Goal: Information Seeking & Learning: Find specific fact

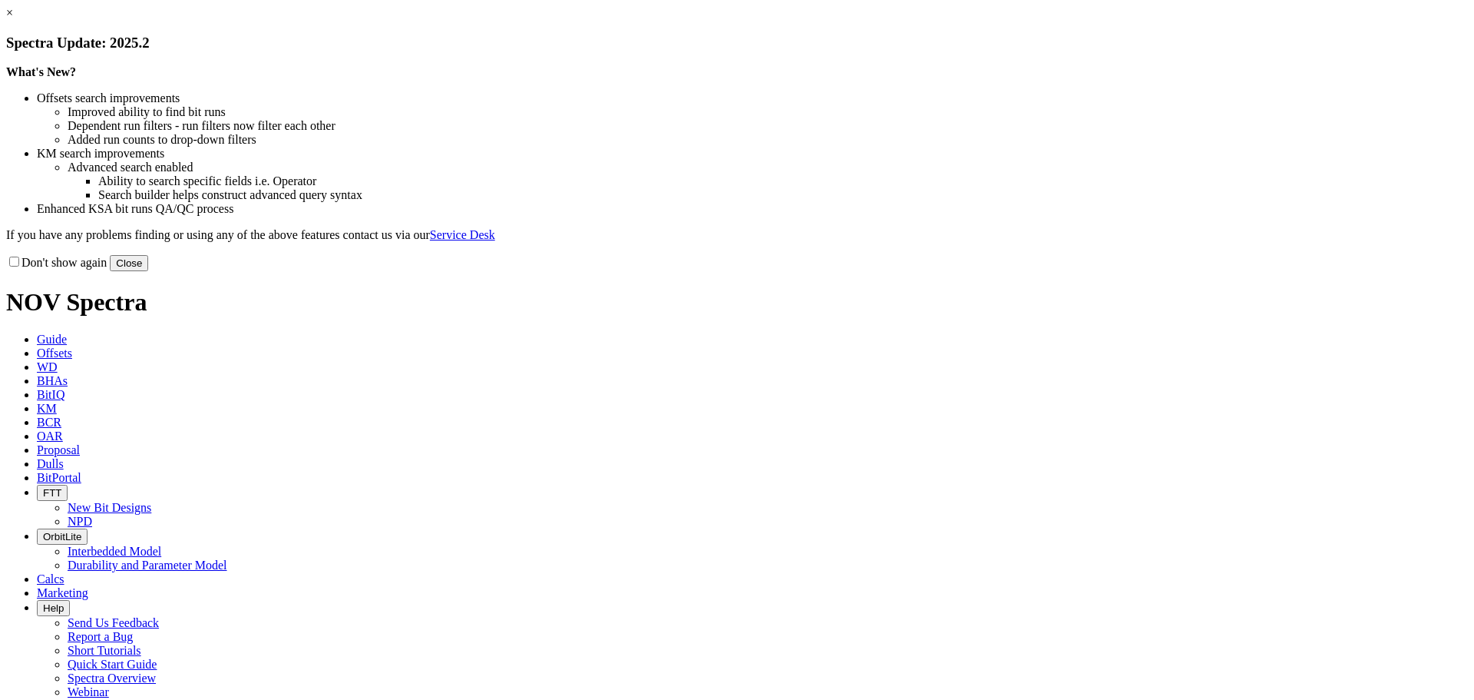
click at [148, 271] on button "Close" at bounding box center [129, 263] width 38 height 16
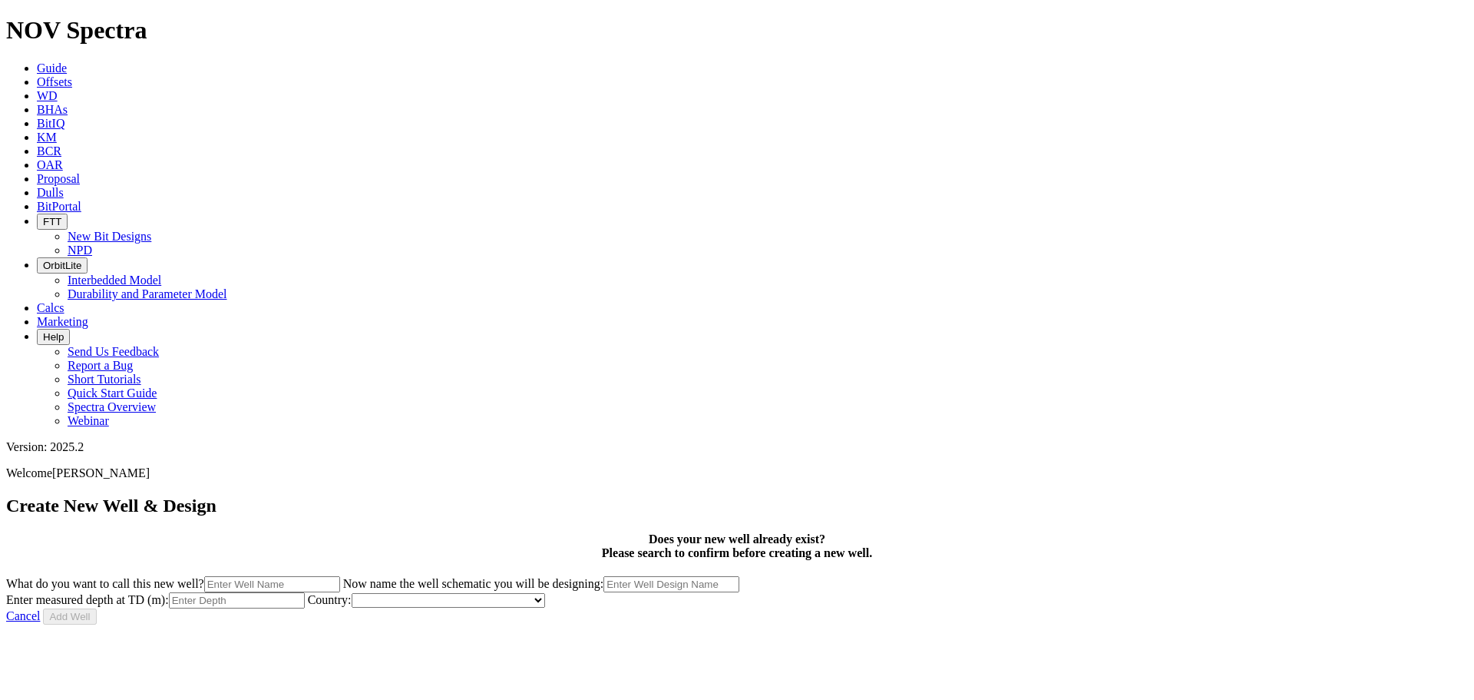
click at [37, 131] on icon at bounding box center [37, 137] width 0 height 13
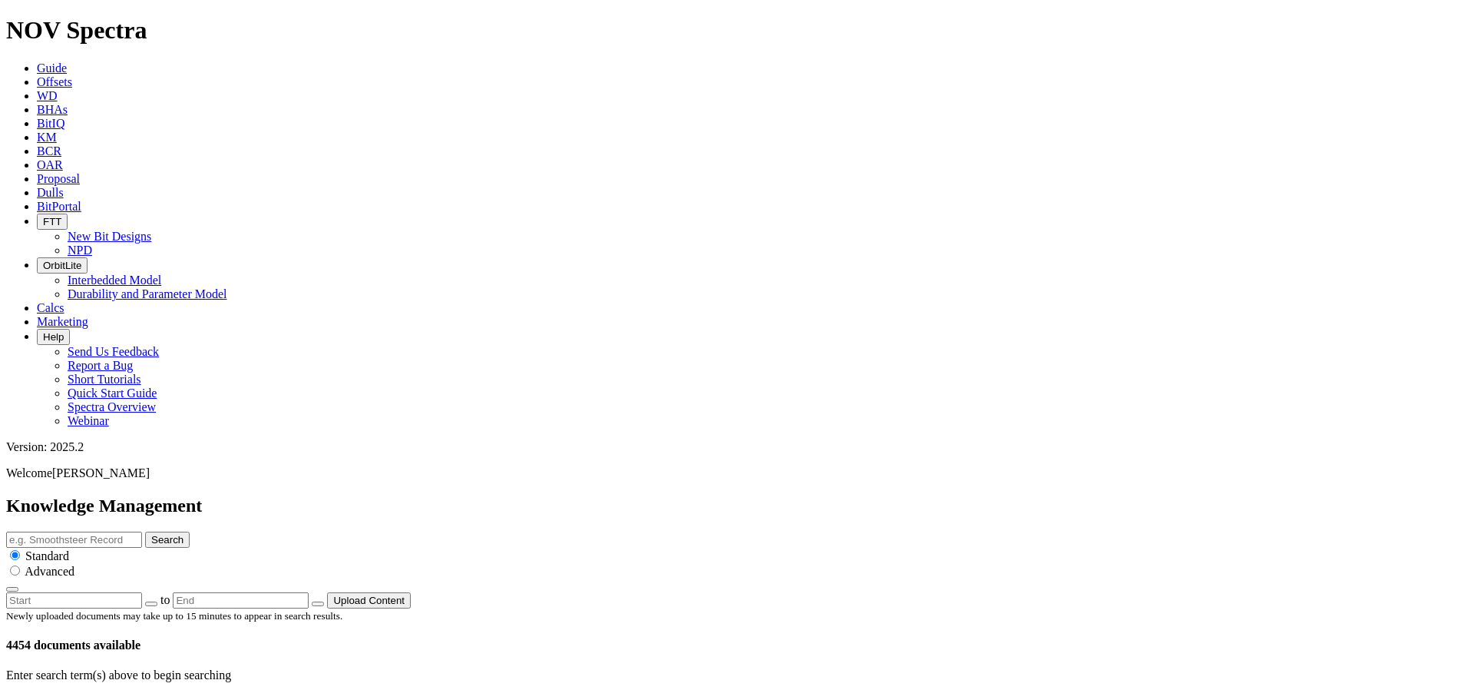
click at [142, 531] on input "text" at bounding box center [74, 539] width 136 height 16
type input "Bit School"
click at [190, 531] on button "Search" at bounding box center [167, 539] width 45 height 16
click at [37, 61] on icon at bounding box center [37, 67] width 0 height 13
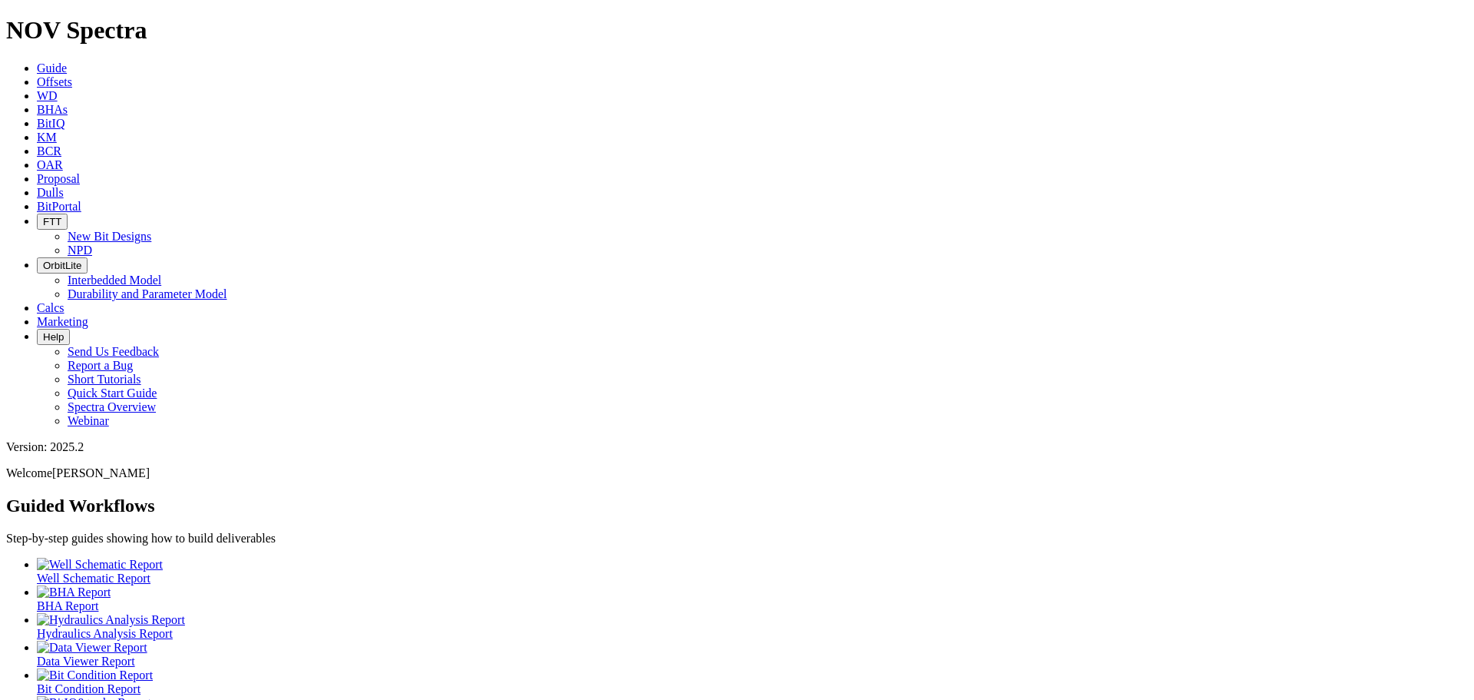
click at [370, 613] on div at bounding box center [752, 620] width 1431 height 14
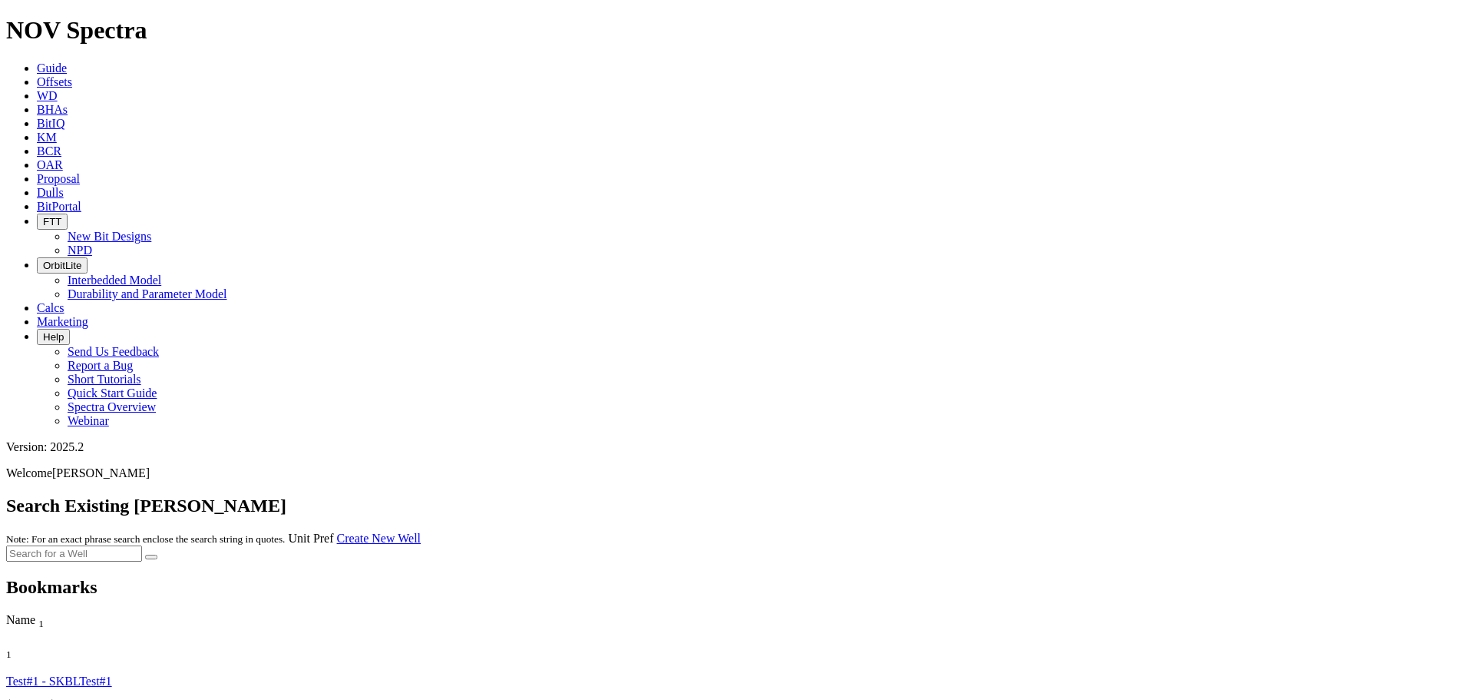
click at [37, 131] on icon at bounding box center [37, 137] width 0 height 13
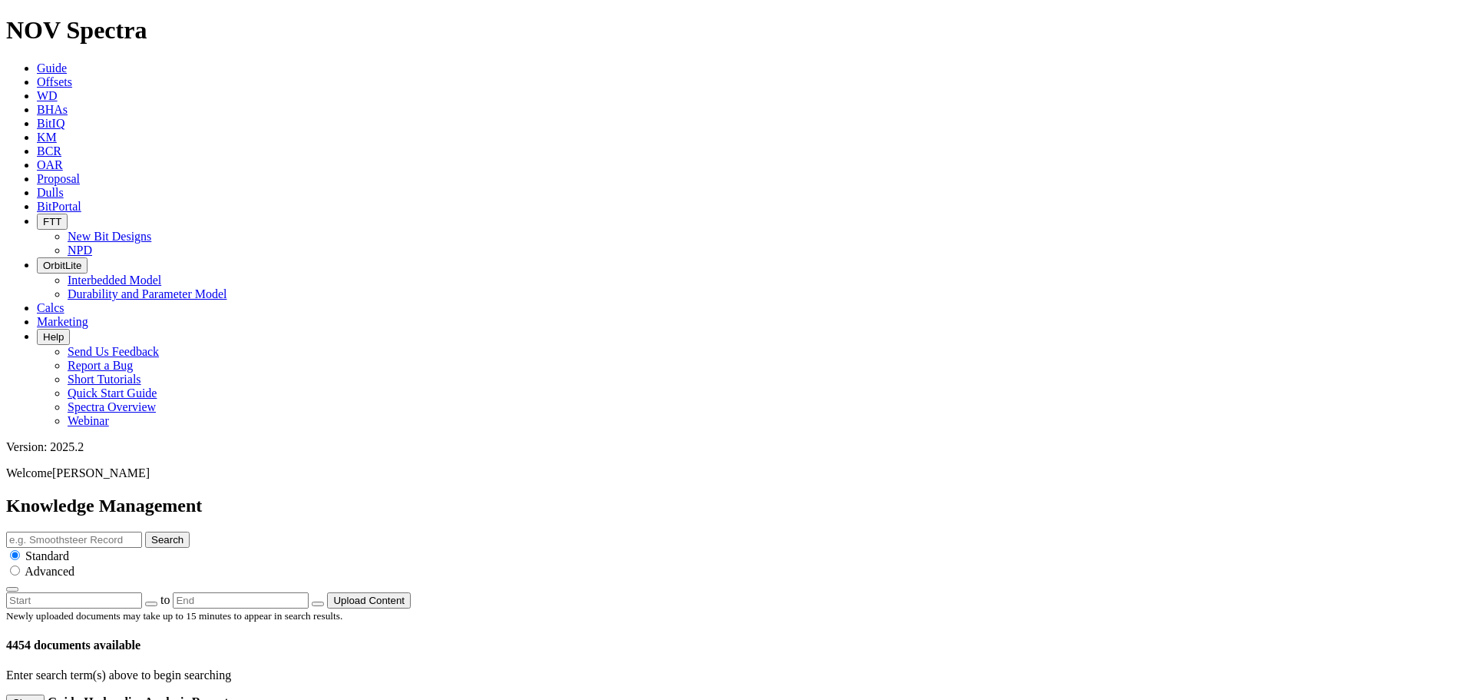
click at [142, 531] on input "text" at bounding box center [74, 539] width 136 height 16
type input "RSS"
click at [190, 531] on button "Search" at bounding box center [167, 539] width 45 height 16
click at [142, 531] on input "RSS" at bounding box center [74, 539] width 136 height 16
type input "RSS manual"
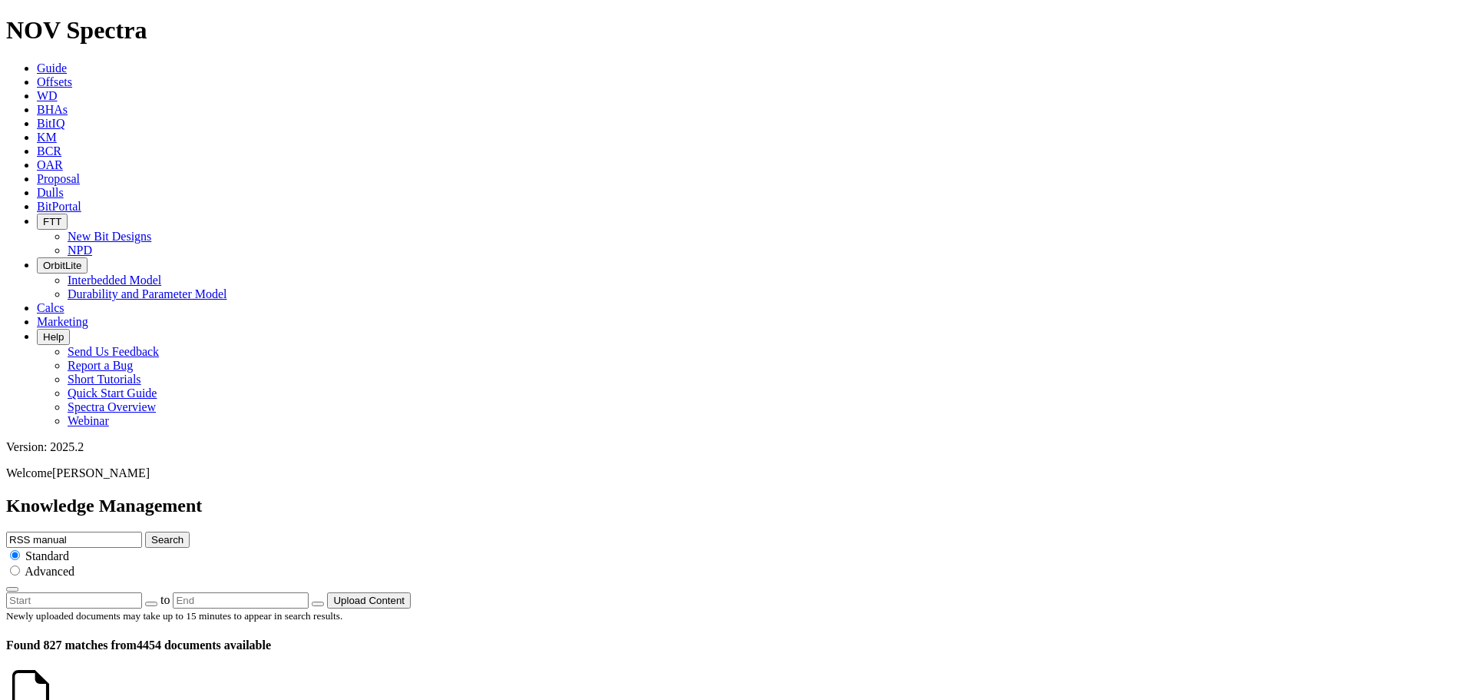
click at [190, 531] on button "Search" at bounding box center [167, 539] width 45 height 16
